Goal: Task Accomplishment & Management: Use online tool/utility

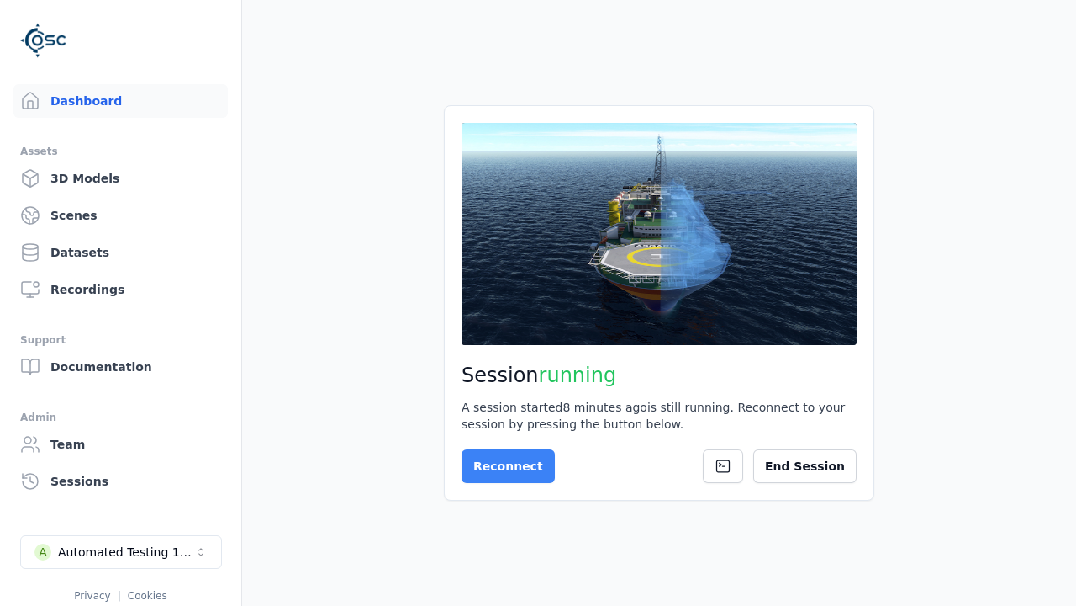
click at [474, 463] on button "Reconnect" at bounding box center [508, 466] width 93 height 34
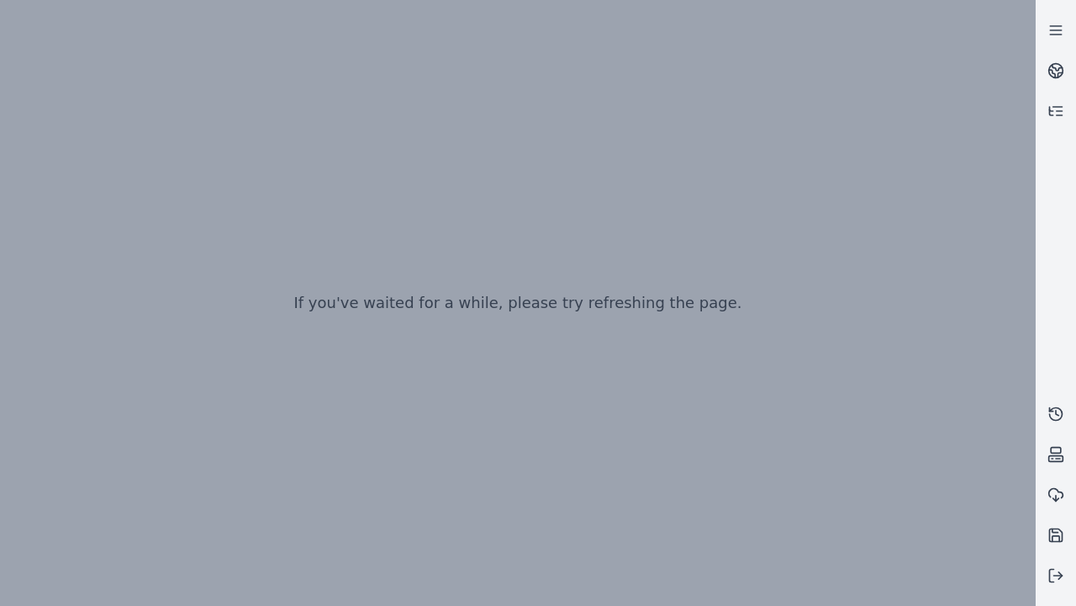
click at [4, 4] on div at bounding box center [518, 303] width 1036 height 606
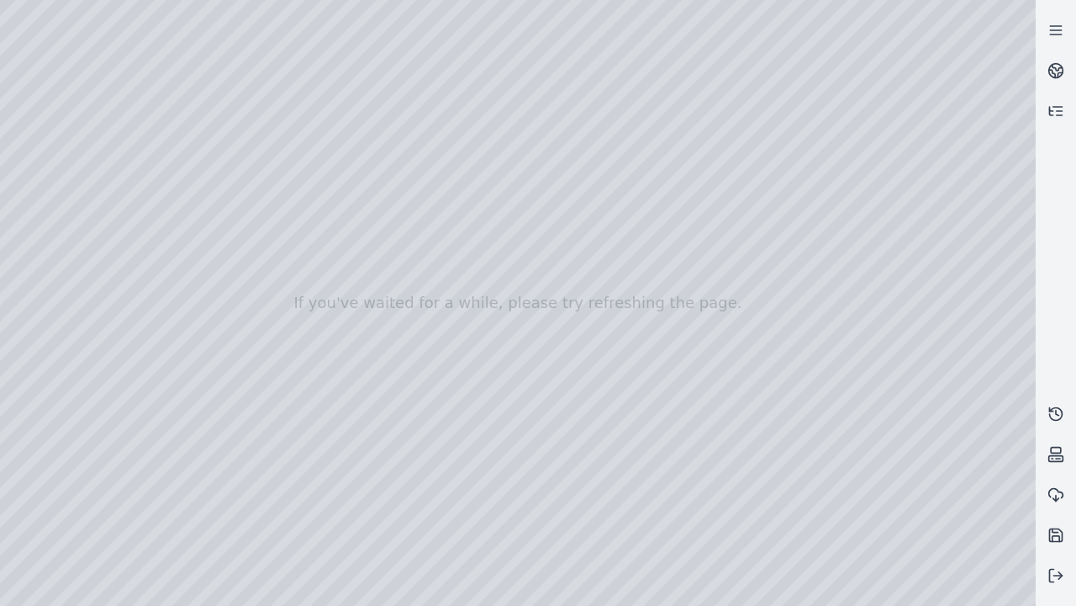
click at [94, 153] on div at bounding box center [518, 303] width 1036 height 606
click at [29, 176] on div at bounding box center [518, 303] width 1036 height 606
click at [186, 35] on div at bounding box center [518, 303] width 1036 height 606
click at [128, 79] on div at bounding box center [518, 303] width 1036 height 606
click at [778, 591] on div at bounding box center [518, 303] width 1036 height 606
